Goal: Information Seeking & Learning: Find specific fact

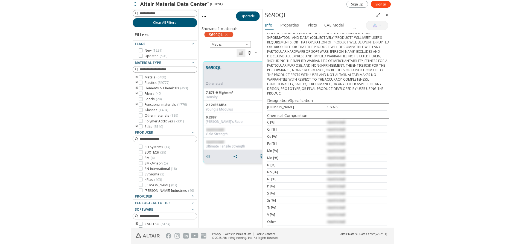
scroll to position [166, 60]
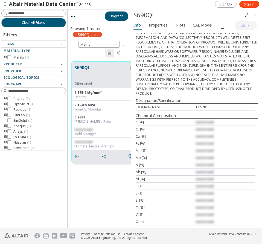
click at [198, 123] on div "C [%] restricted" at bounding box center [196, 122] width 120 height 7
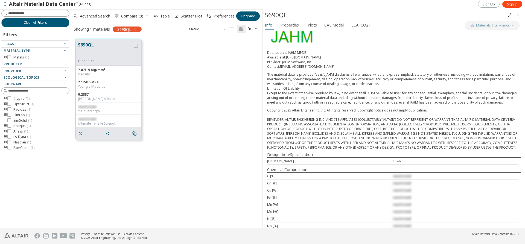
scroll to position [0, 0]
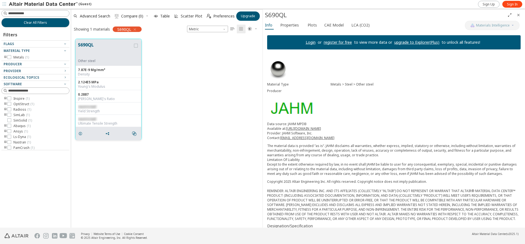
click at [89, 118] on span "restricted" at bounding box center [87, 119] width 18 height 5
drag, startPoint x: 83, startPoint y: 118, endPoint x: 96, endPoint y: 118, distance: 13.1
click at [96, 118] on div "restricted" at bounding box center [108, 119] width 61 height 4
copy span "tricted"
drag, startPoint x: 78, startPoint y: 106, endPoint x: 100, endPoint y: 107, distance: 21.6
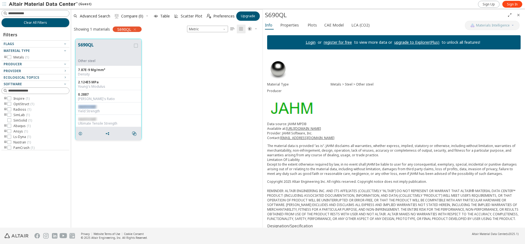
click at [100, 107] on div "restricted" at bounding box center [108, 107] width 61 height 4
copy span "restricted"
